Goal: Information Seeking & Learning: Learn about a topic

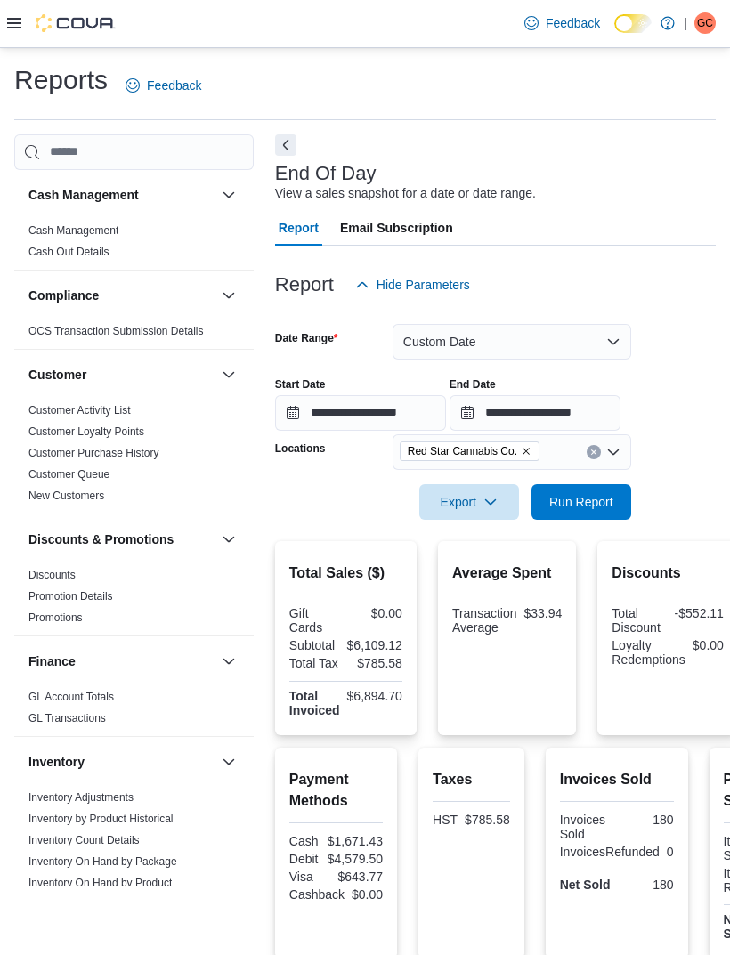
click at [290, 152] on button "Next" at bounding box center [285, 144] width 21 height 21
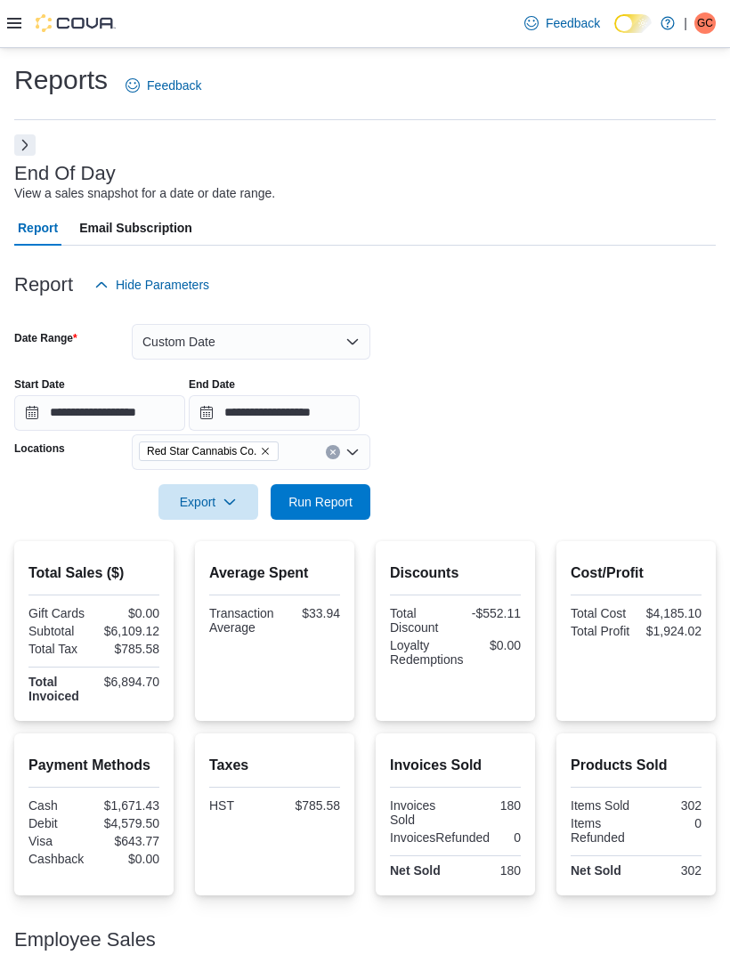
click at [18, 30] on icon at bounding box center [14, 23] width 14 height 14
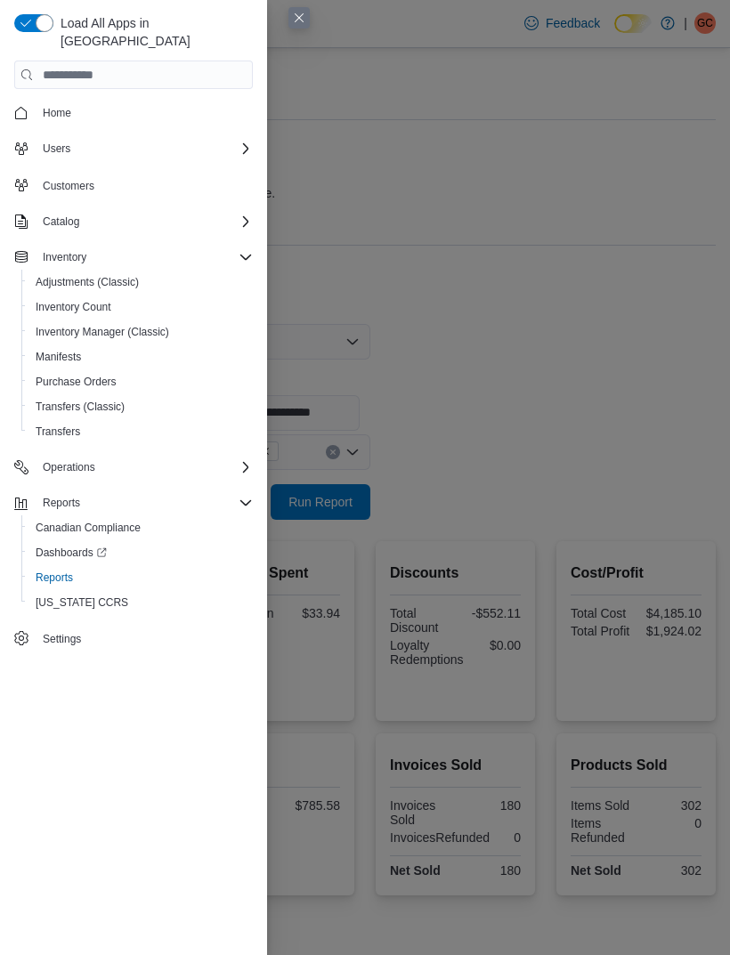
click at [239, 213] on div "Catalog" at bounding box center [144, 221] width 217 height 21
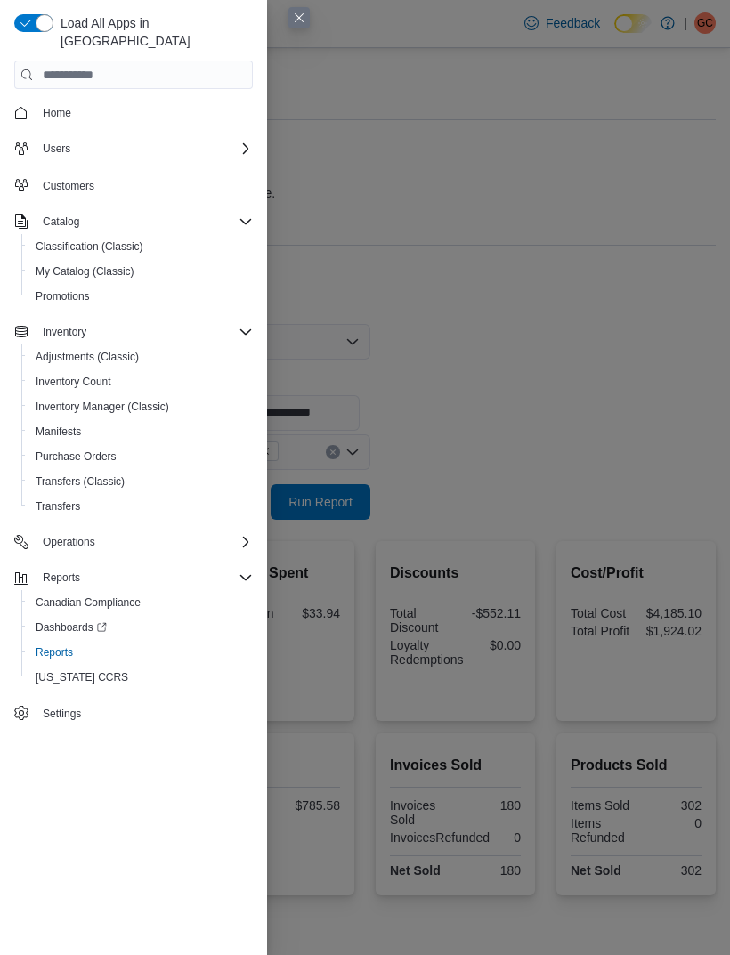
click at [133, 284] on button "Promotions" at bounding box center [140, 296] width 239 height 25
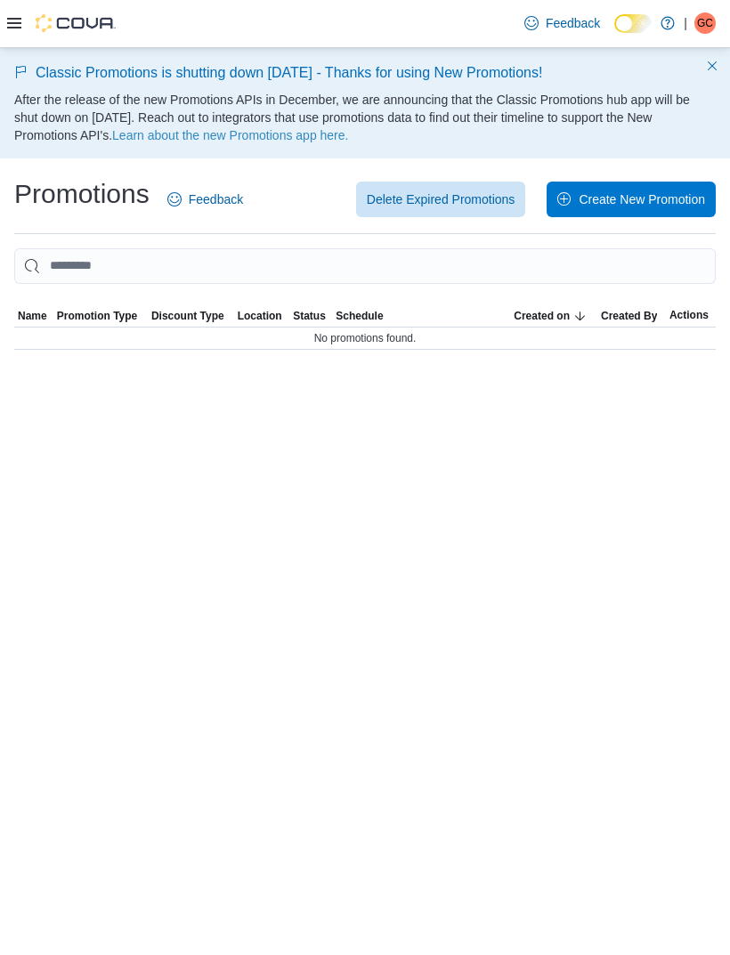
click at [12, 37] on div at bounding box center [61, 23] width 109 height 47
click at [275, 261] on input "This is a search bar. As you type, the results lower in the page will automatic…" at bounding box center [365, 266] width 702 height 36
click at [19, 28] on icon at bounding box center [14, 23] width 14 height 14
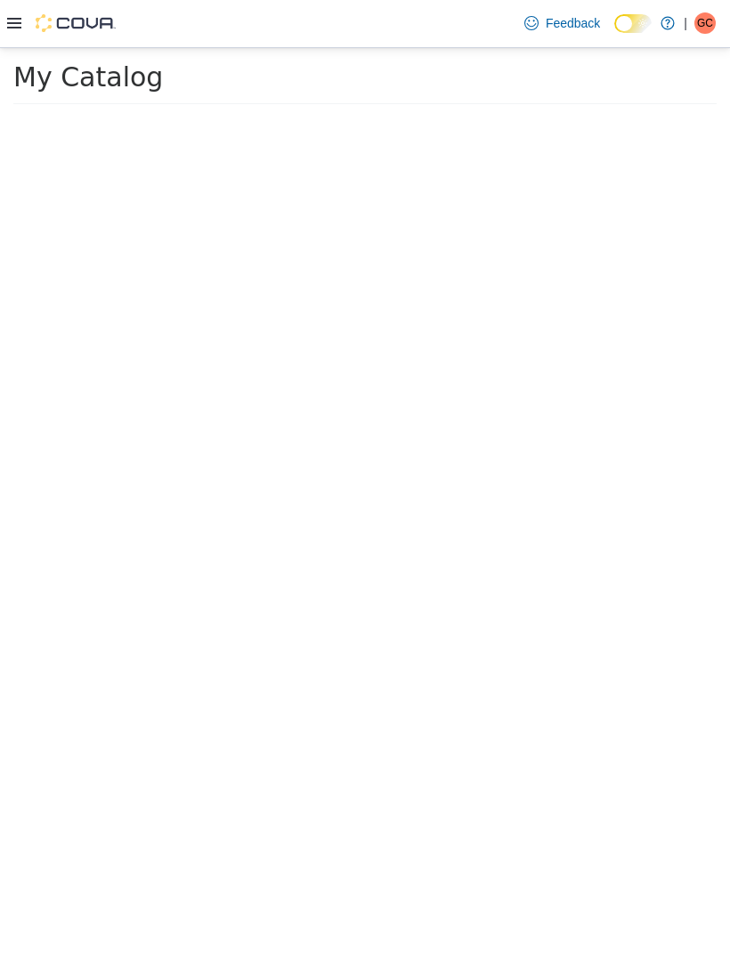
click at [3, 490] on div at bounding box center [91, 534] width 183 height 841
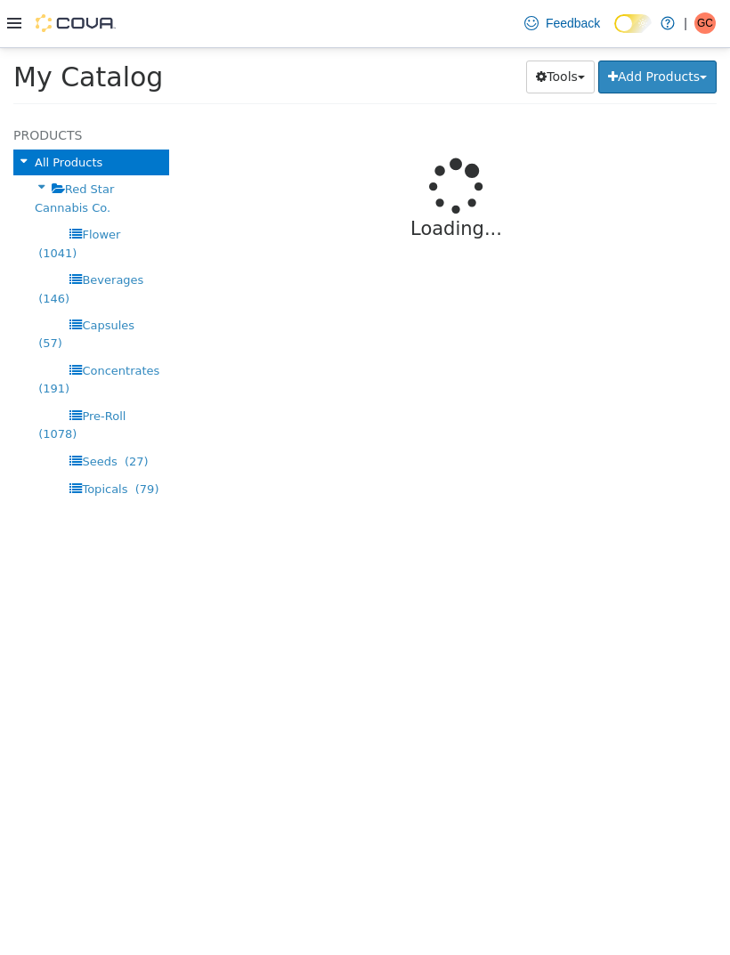
select select "**********"
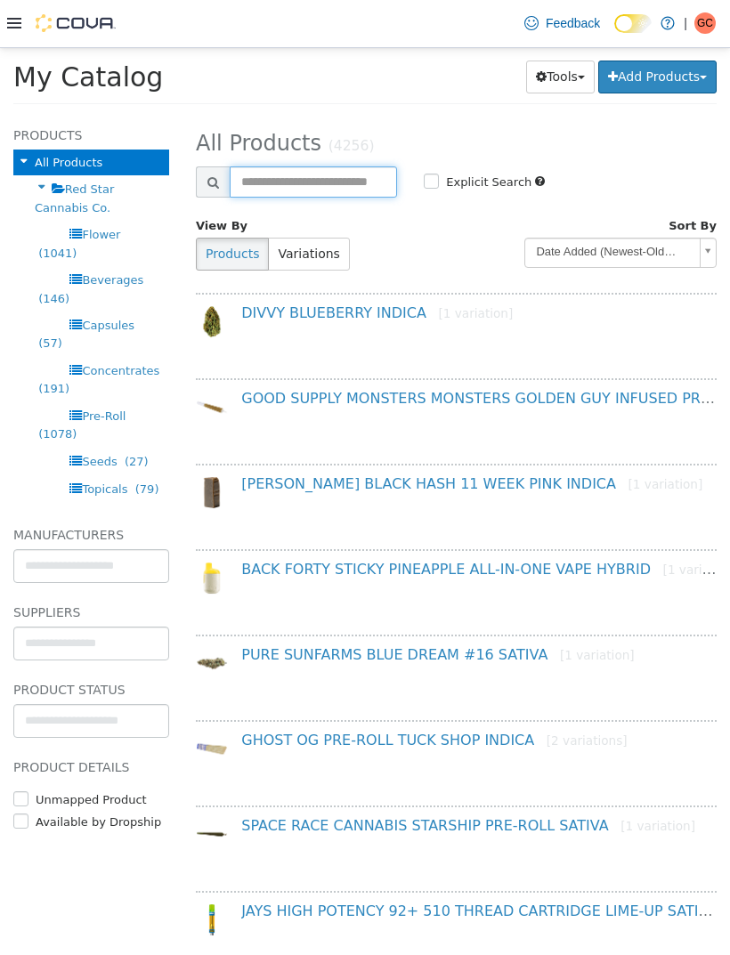
click at [347, 190] on input "text" at bounding box center [313, 181] width 167 height 31
type input "******"
select select "**********"
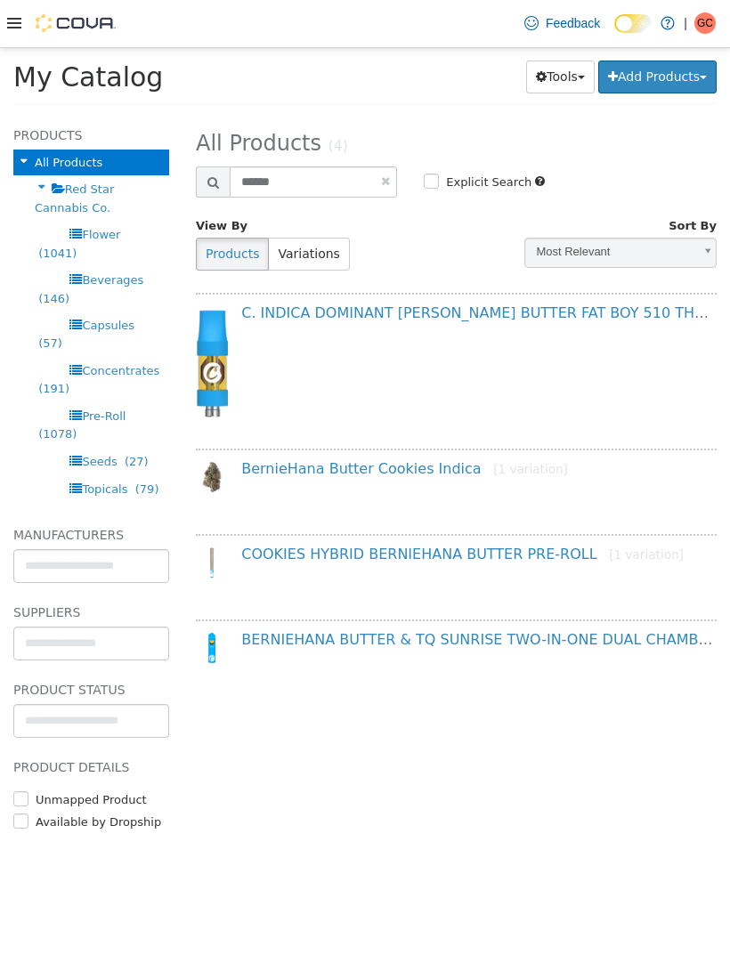
click at [438, 320] on link "C. INDICA DOMINANT [PERSON_NAME] BUTTER FAT BOY 510 THREAD CARTRIDGE [1 variati…" at bounding box center [574, 312] width 666 height 17
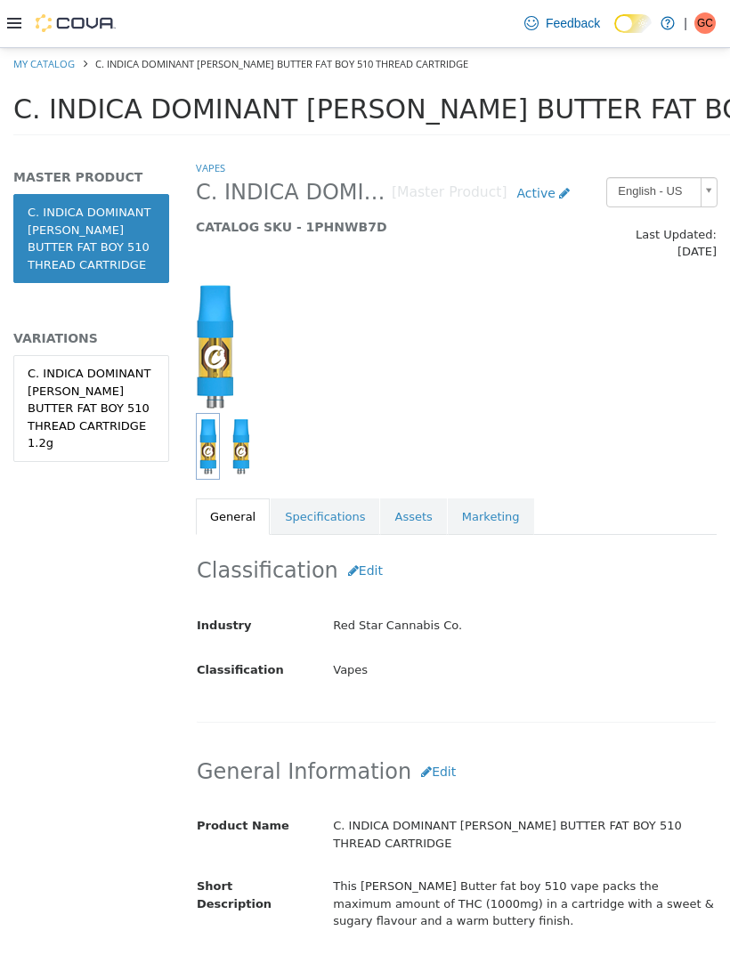
click at [113, 429] on div "C. INDICA DOMINANT [PERSON_NAME] BUTTER FAT BOY 510 THREAD CARTRIDGE 1.2g" at bounding box center [91, 407] width 127 height 87
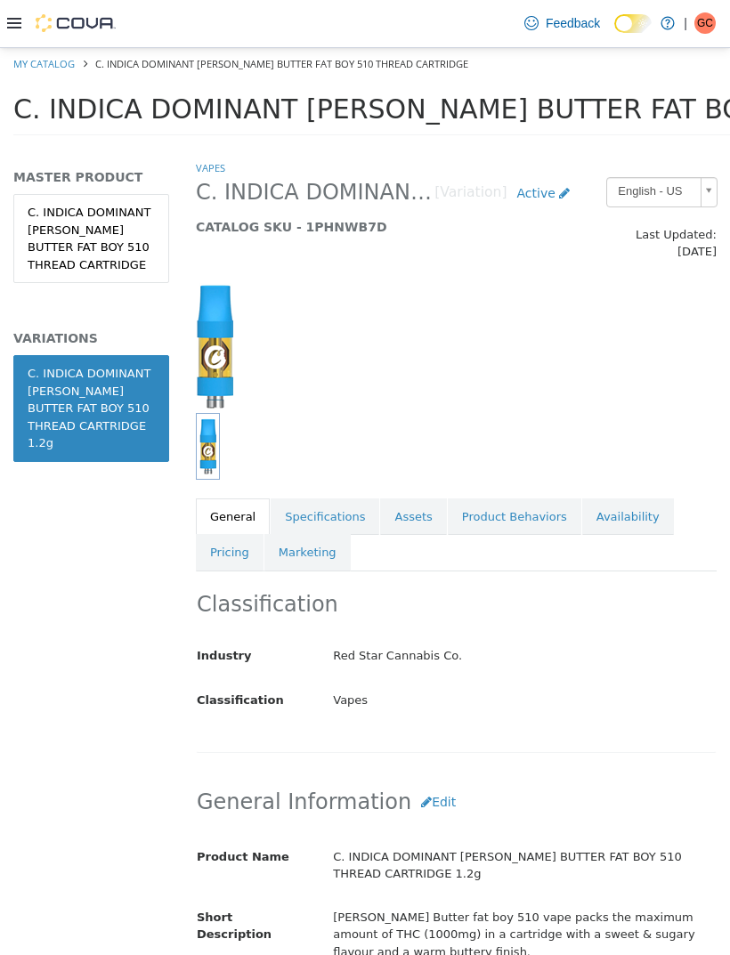
click at [225, 551] on link "Pricing" at bounding box center [230, 551] width 68 height 37
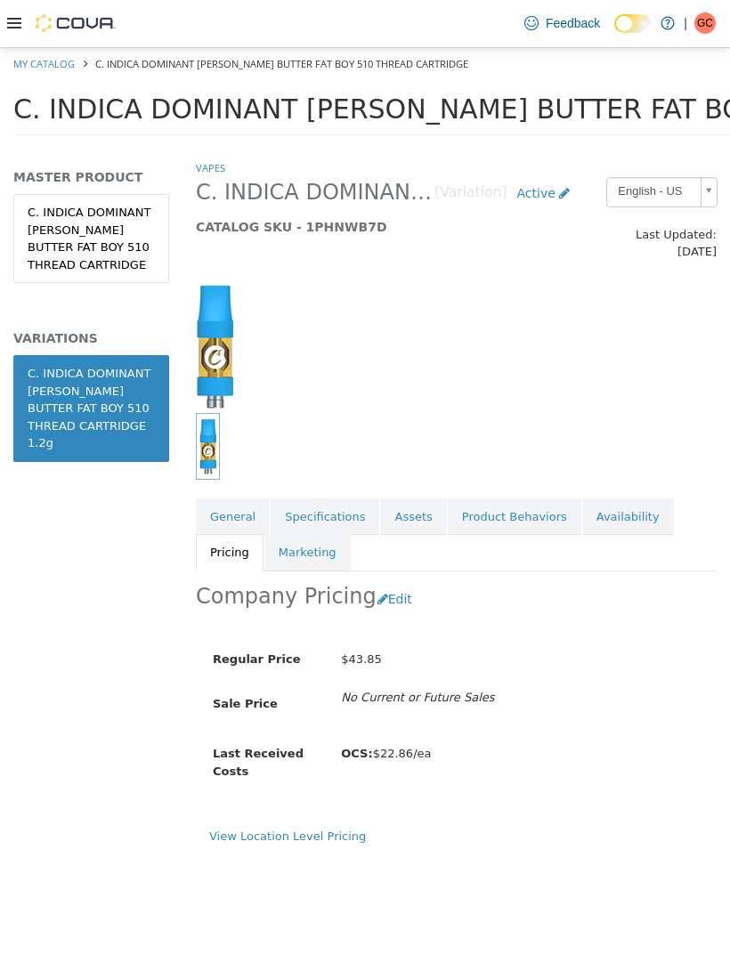
scroll to position [57, 0]
